Goal: Task Accomplishment & Management: Manage account settings

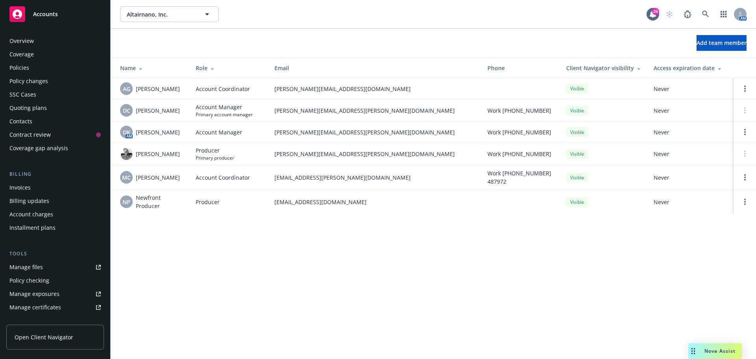
scroll to position [168, 0]
